Goal: Information Seeking & Learning: Find specific fact

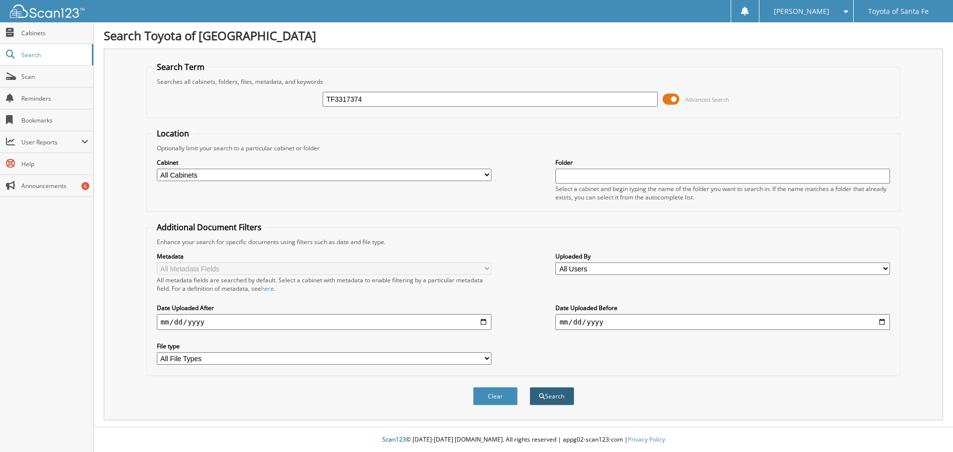
type input "TF3317374"
click at [559, 393] on button "Search" at bounding box center [551, 396] width 45 height 18
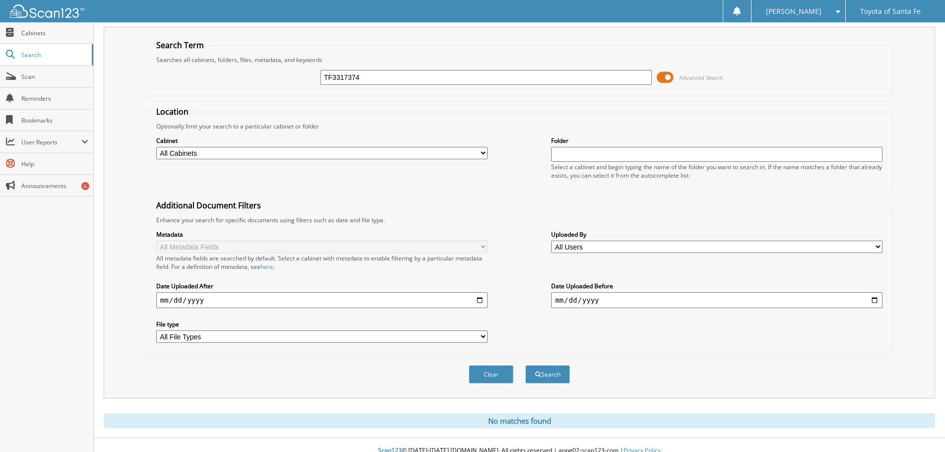
scroll to position [33, 0]
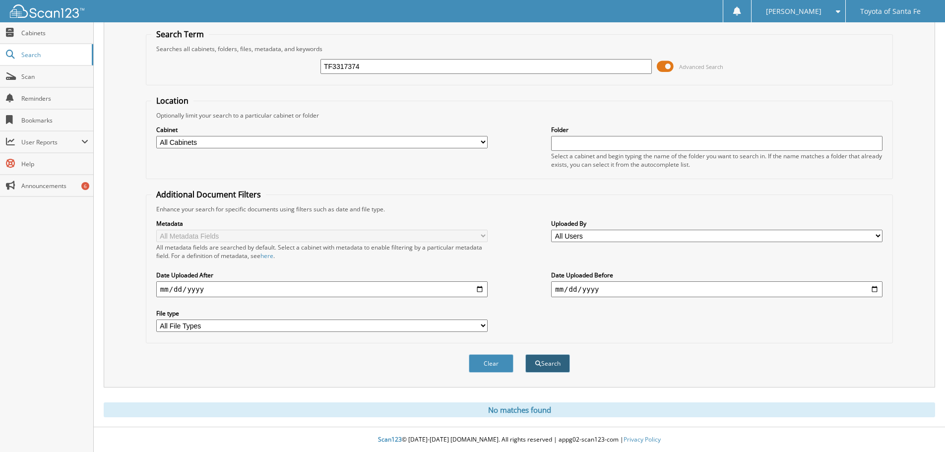
click at [557, 362] on button "Search" at bounding box center [547, 363] width 45 height 18
